Goal: Task Accomplishment & Management: Manage account settings

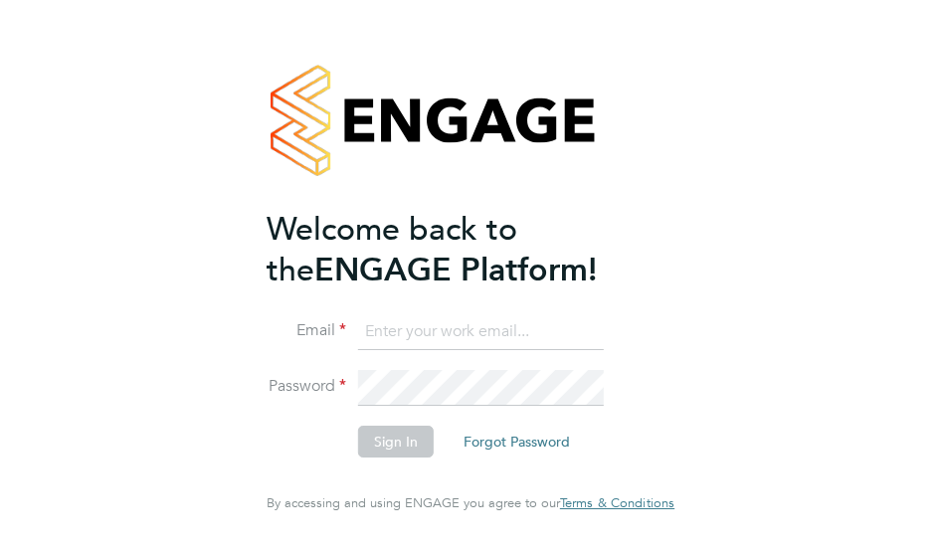
type input "[PERSON_NAME][EMAIL_ADDRESS][DOMAIN_NAME]"
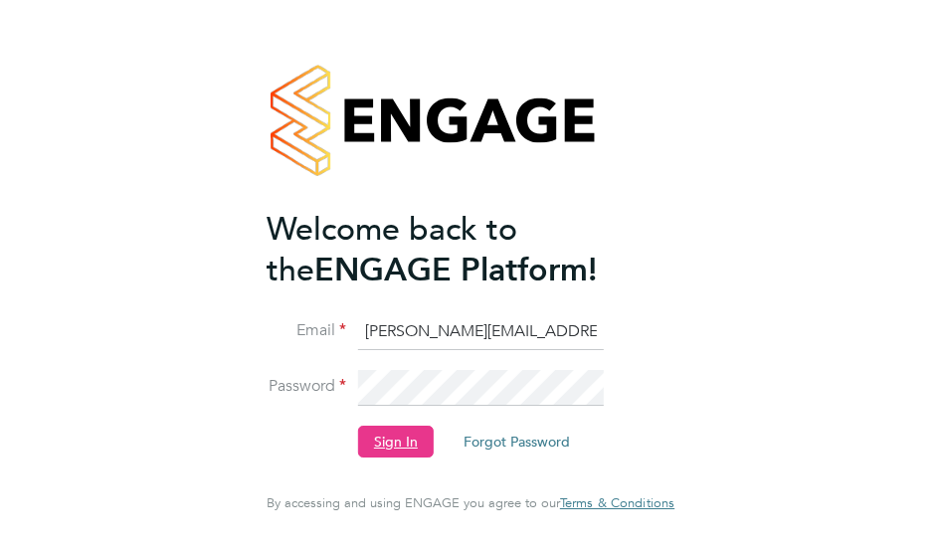
click at [387, 446] on button "Sign In" at bounding box center [396, 442] width 76 height 32
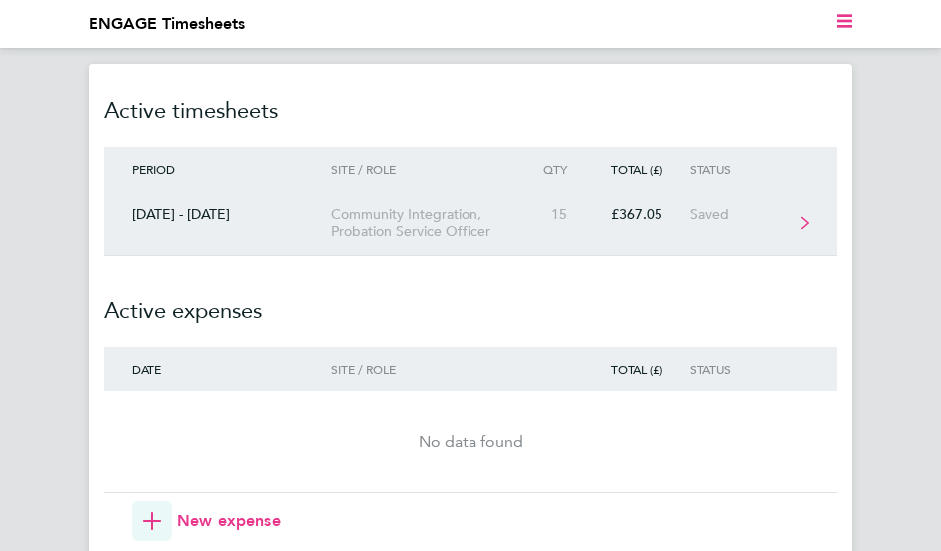
click at [692, 223] on link "[DATE] - [DATE] Community Integration, Probation Service Officer 15 £367.05 Sav…" at bounding box center [470, 223] width 732 height 65
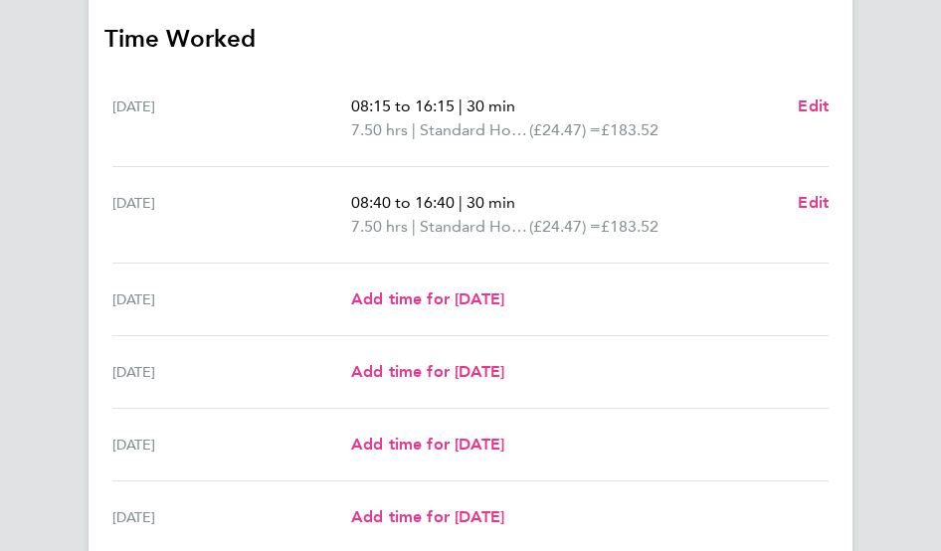
scroll to position [497, 0]
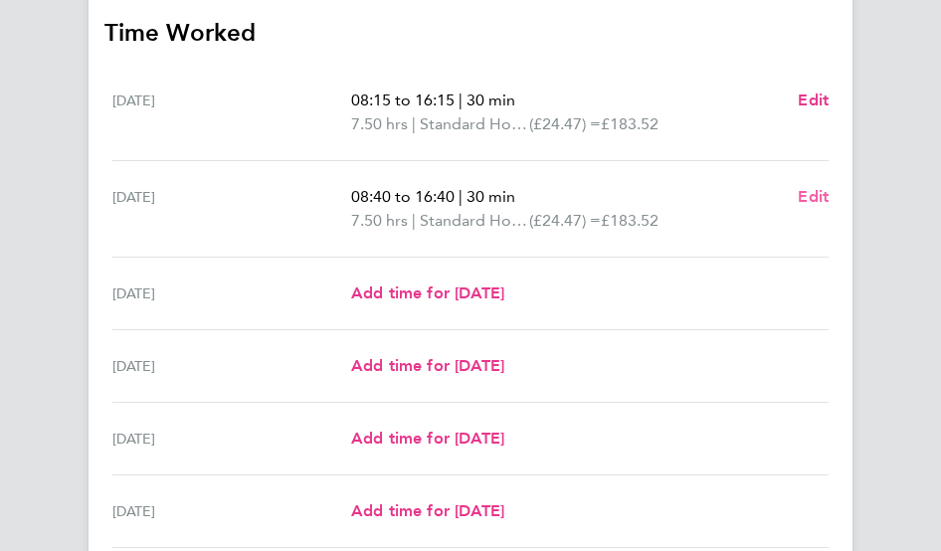
click at [822, 199] on span "Edit" at bounding box center [813, 196] width 31 height 19
select select "30"
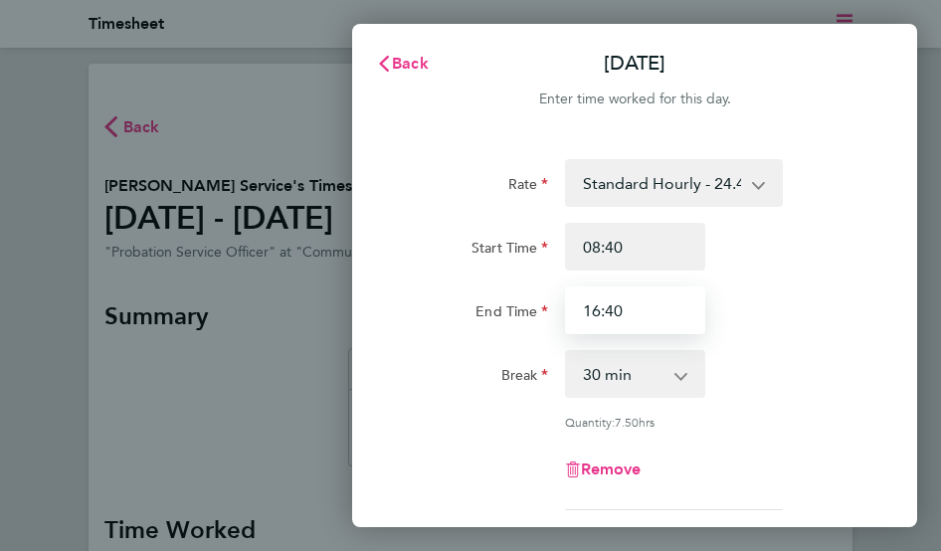
click at [653, 311] on input "16:40" at bounding box center [635, 311] width 140 height 48
type input "1"
type input "17:00"
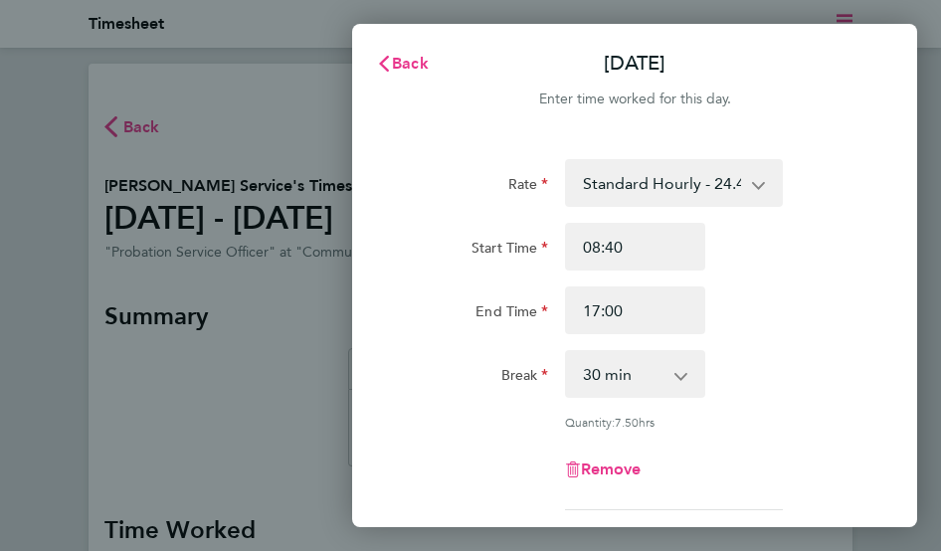
click at [887, 359] on div "Rate Standard Hourly - 24.47 Start Time 08:40 End Time 17:00 Break 0 min 15 min…" at bounding box center [634, 442] width 565 height 614
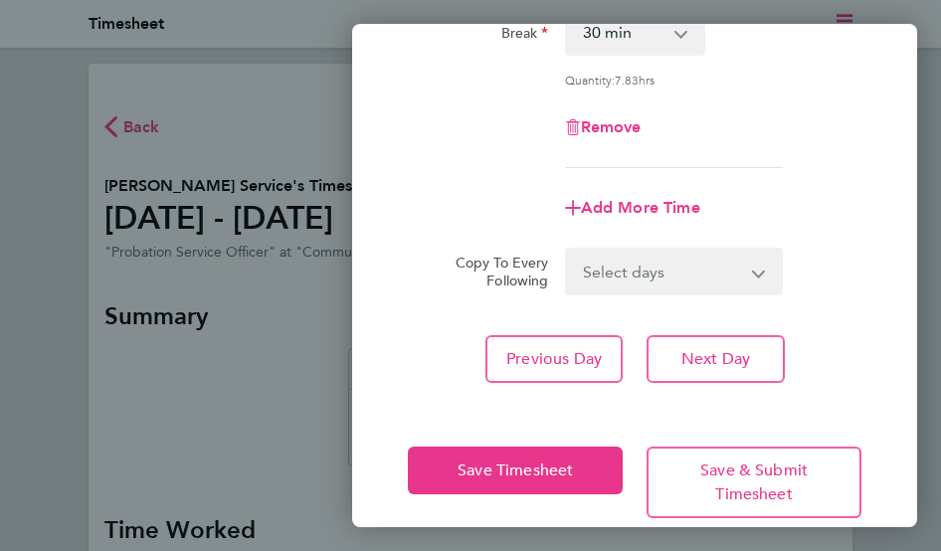
scroll to position [371, 0]
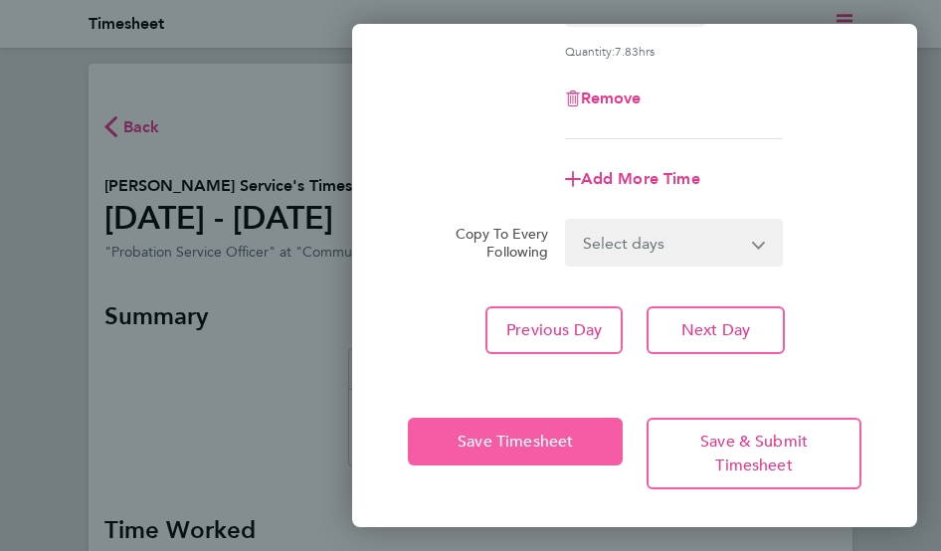
click at [480, 436] on span "Save Timesheet" at bounding box center [515, 442] width 115 height 20
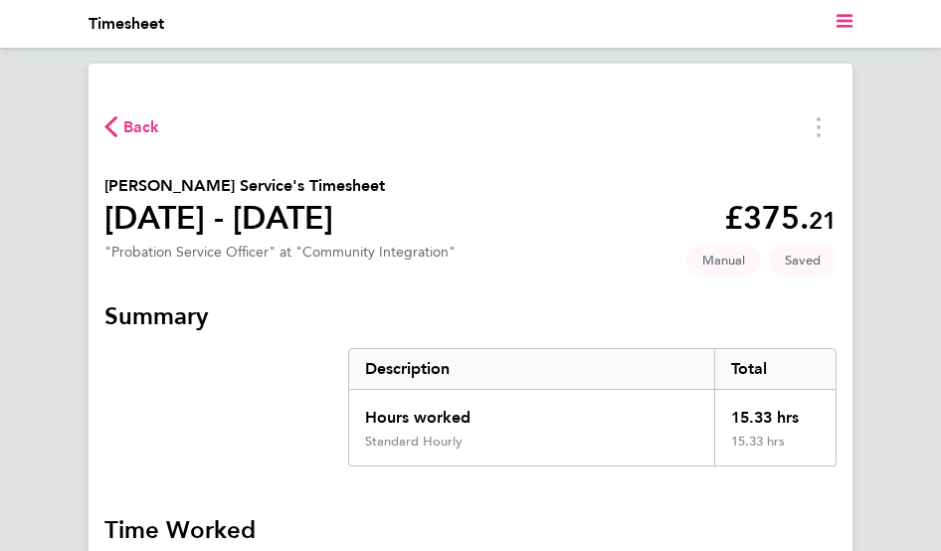
click at [844, 20] on polygon "Main navigation" at bounding box center [845, 21] width 16 height 3
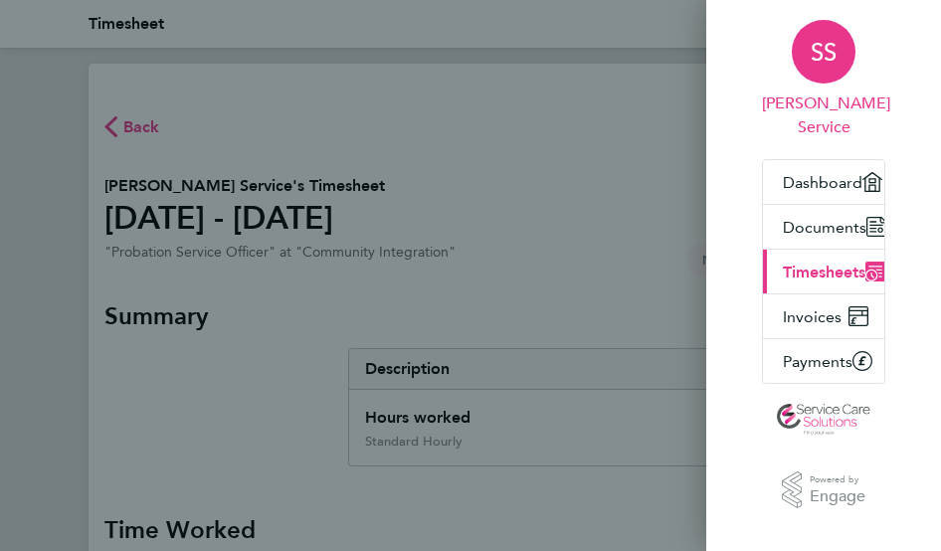
click at [821, 70] on div "SS" at bounding box center [824, 52] width 64 height 64
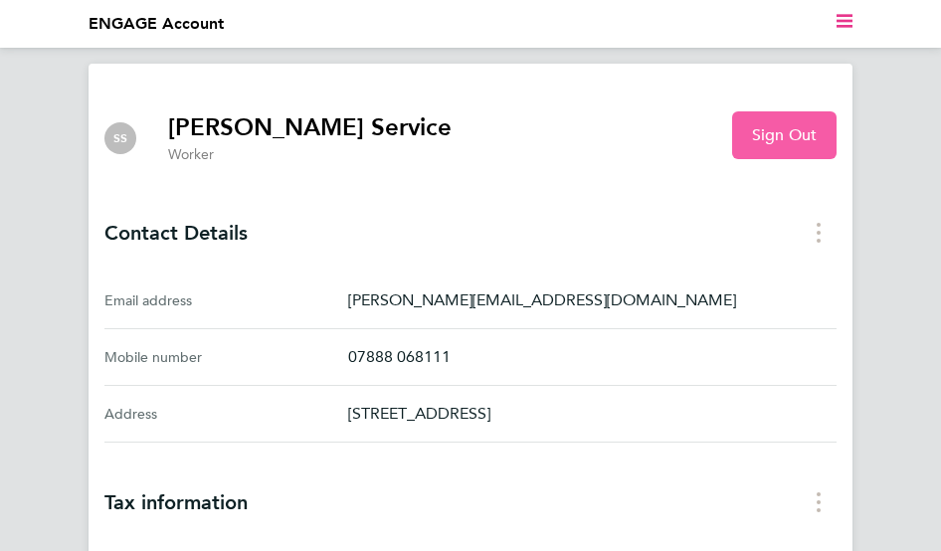
click at [785, 140] on span "Sign Out" at bounding box center [784, 135] width 65 height 20
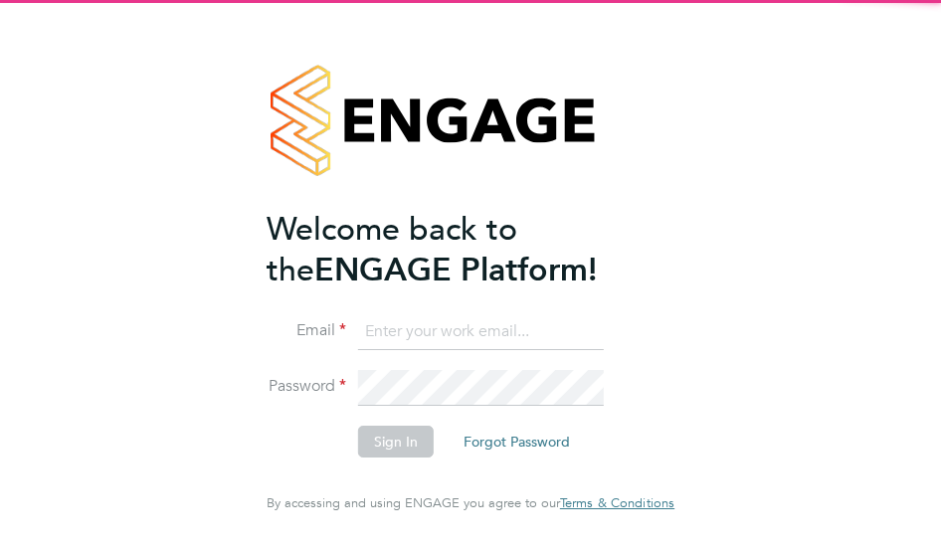
type input "[PERSON_NAME][EMAIL_ADDRESS][DOMAIN_NAME]"
